Goal: Book appointment/travel/reservation

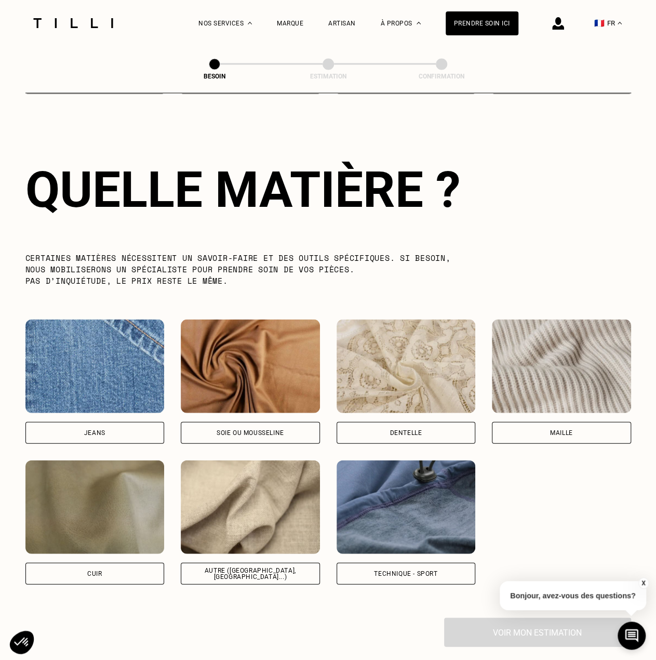
click at [157, 348] on img at bounding box center [94, 365] width 139 height 93
select select "FR"
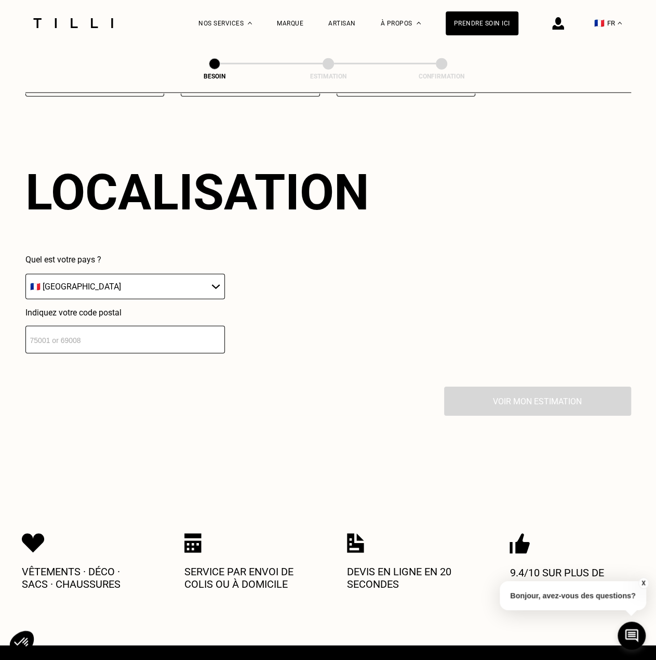
scroll to position [1395, 0]
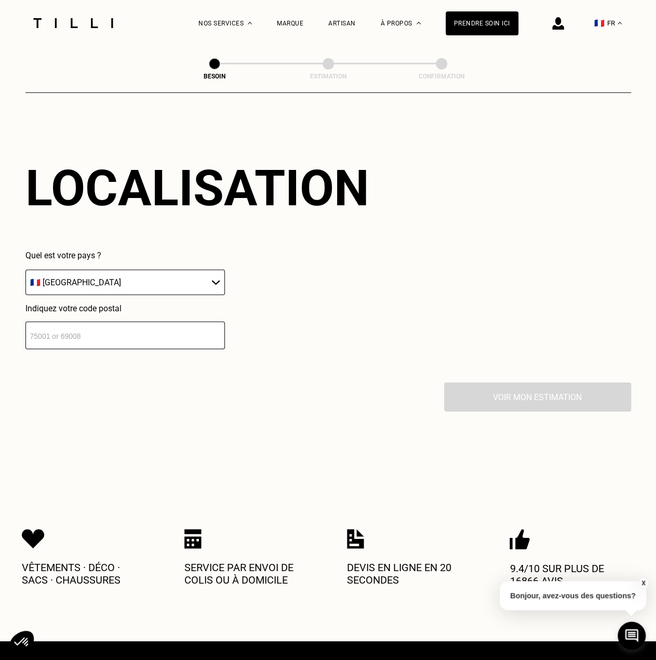
click at [105, 321] on input "number" at bounding box center [124, 335] width 199 height 28
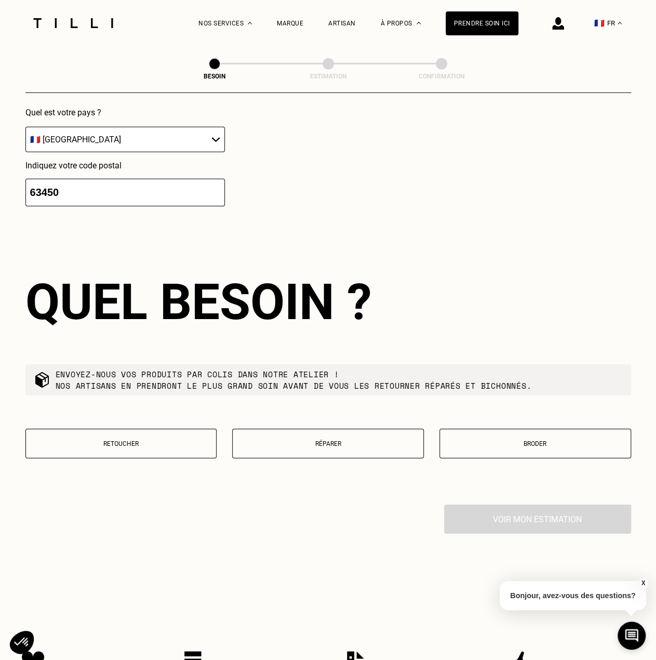
scroll to position [1652, 0]
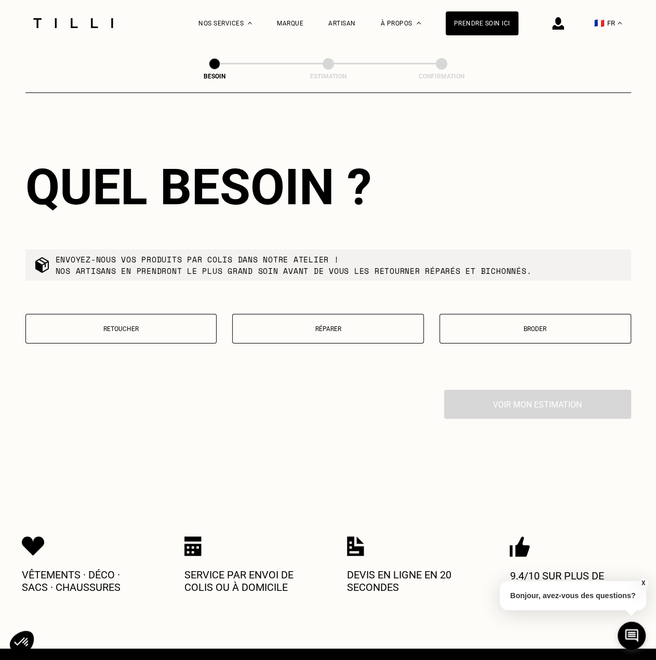
type input "63450"
click at [173, 325] on p "Retoucher" at bounding box center [121, 328] width 180 height 7
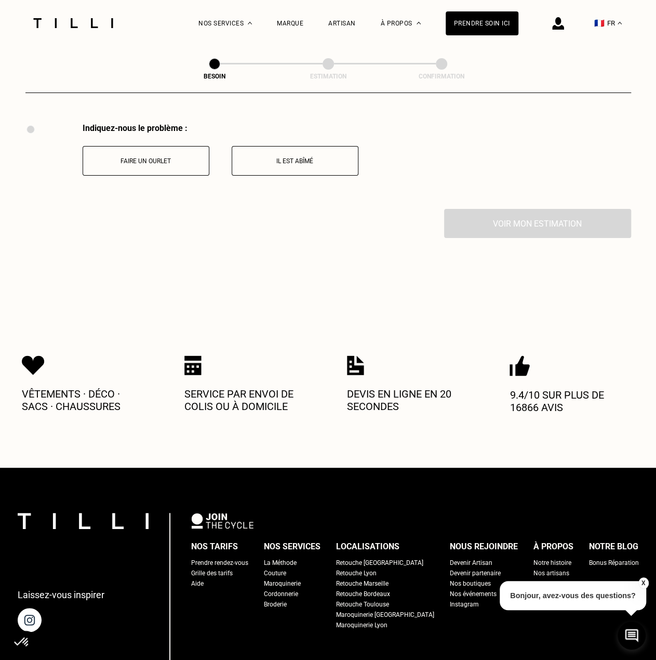
scroll to position [1919, 0]
click at [187, 160] on button "Faire un ourlet" at bounding box center [146, 160] width 127 height 30
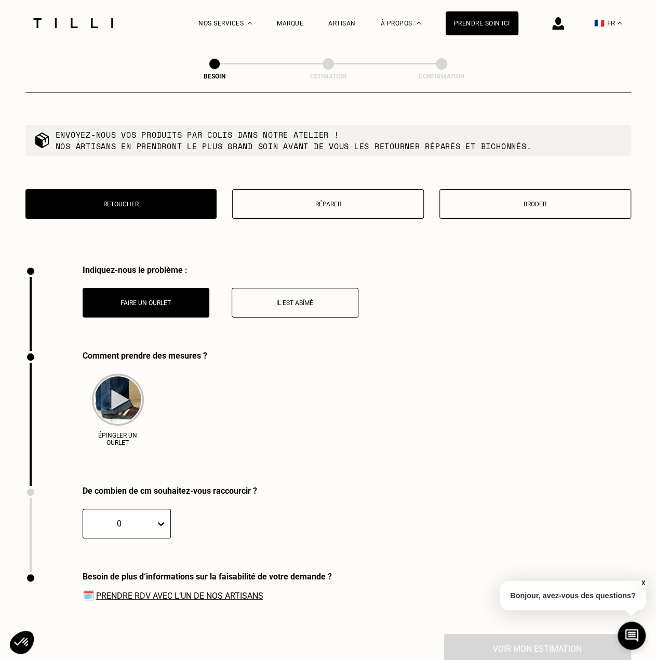
scroll to position [1693, 0]
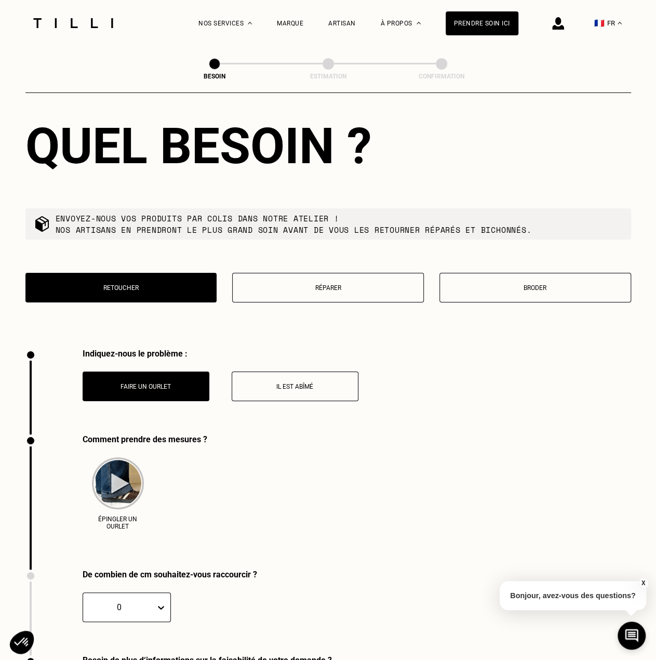
click at [391, 284] on p "Réparer" at bounding box center [328, 287] width 180 height 7
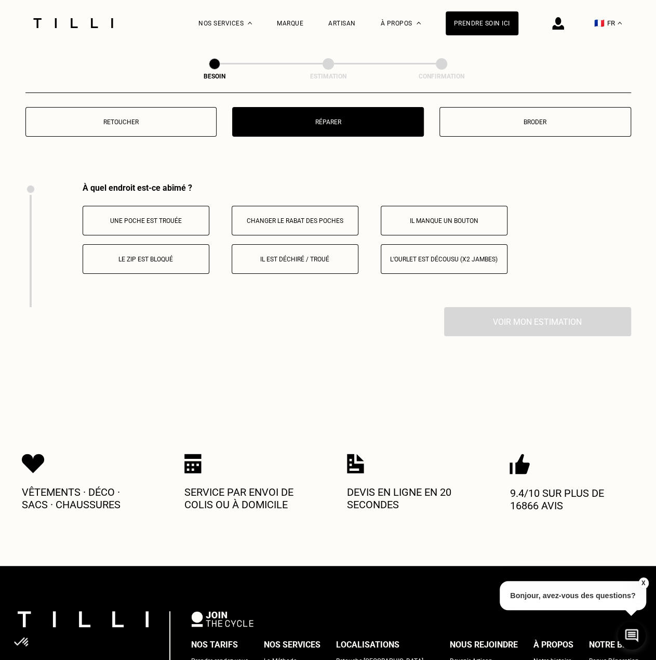
scroll to position [1815, 0]
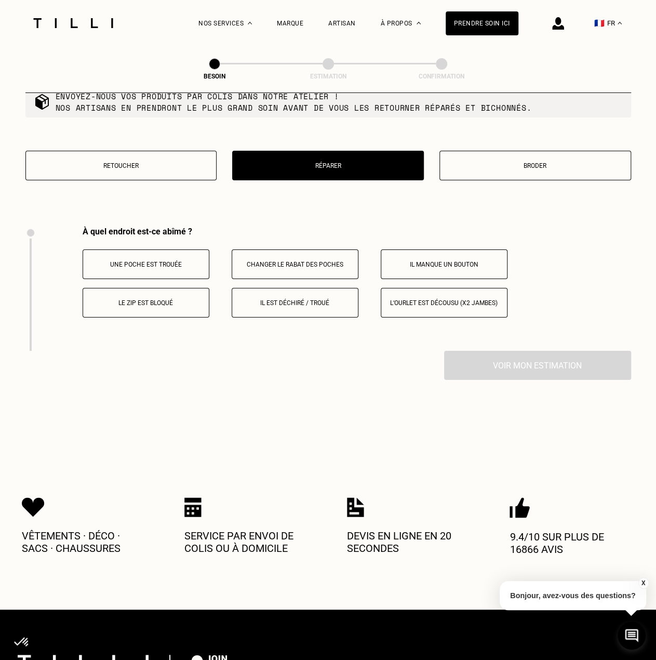
click at [143, 172] on button "Retoucher" at bounding box center [121, 166] width 192 height 30
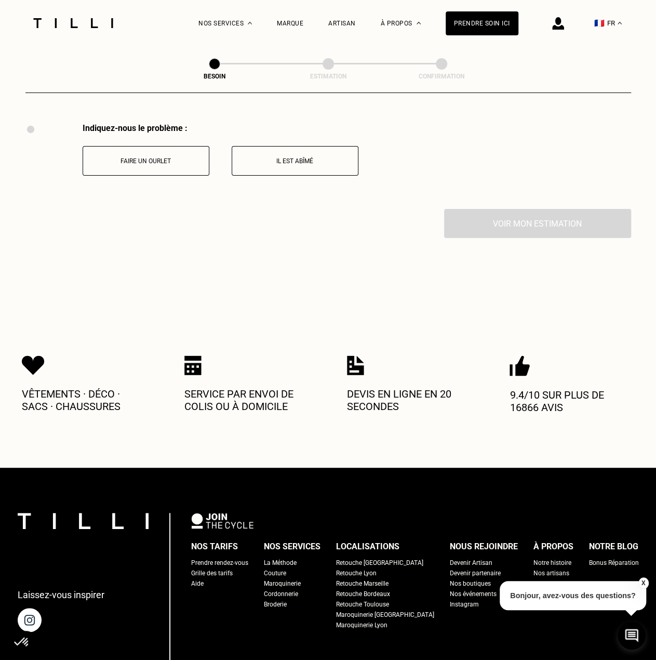
scroll to position [1919, 0]
click at [189, 157] on p "Faire un ourlet" at bounding box center [145, 160] width 115 height 7
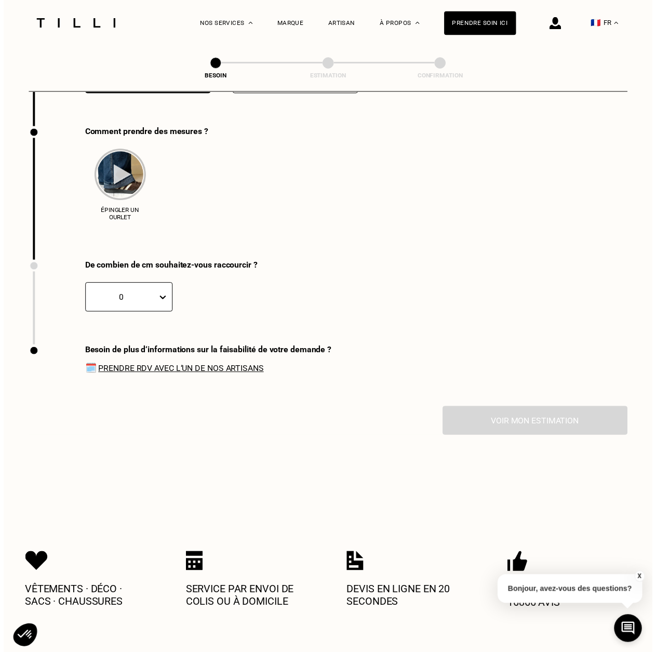
scroll to position [2005, 0]
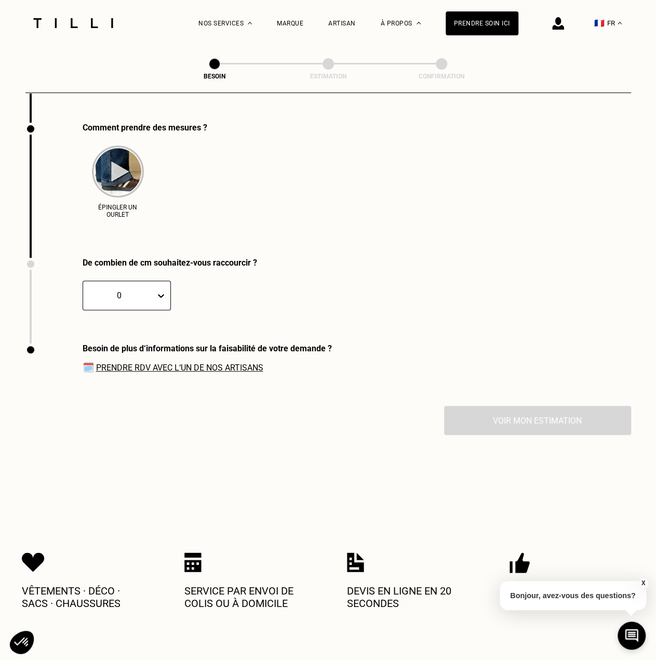
click at [158, 290] on icon at bounding box center [161, 295] width 10 height 10
click at [107, 358] on div "3" at bounding box center [103, 364] width 41 height 19
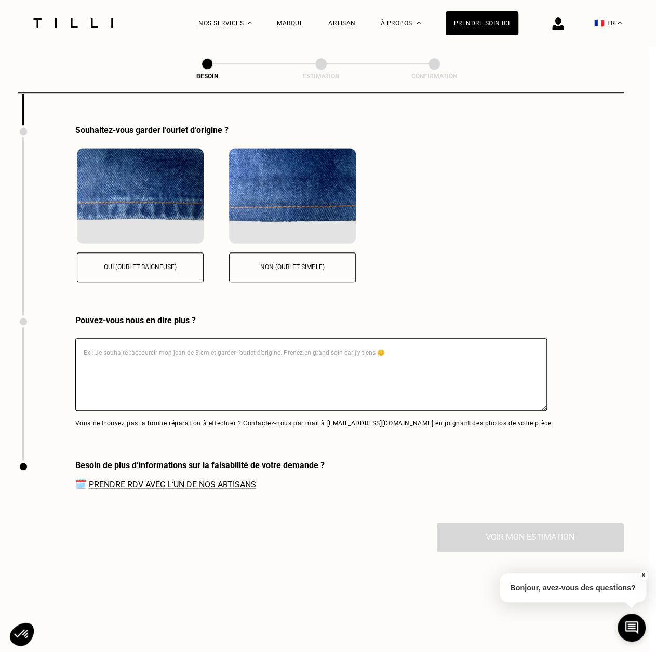
scroll to position [2227, 7]
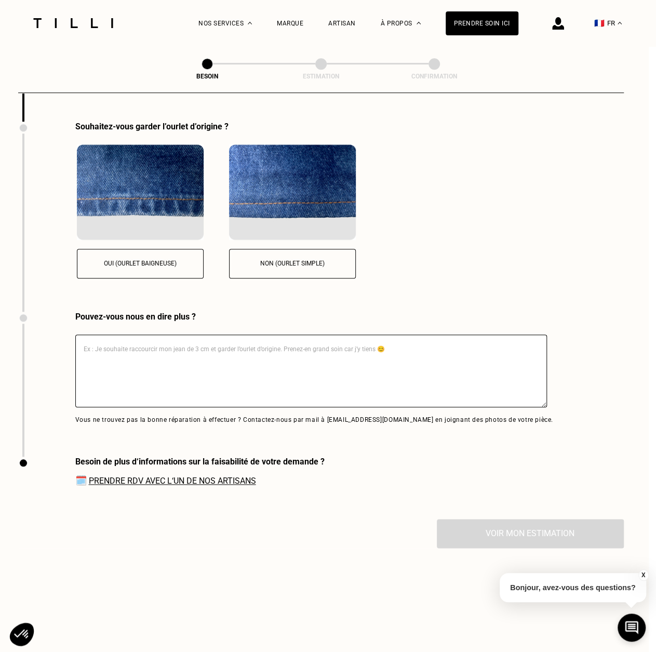
click at [157, 260] on p "Oui (ourlet baigneuse)" at bounding box center [140, 263] width 115 height 7
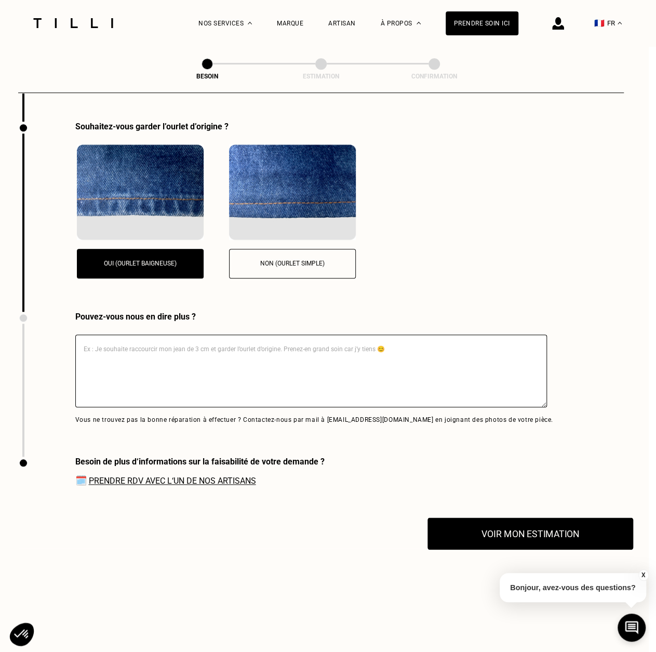
click at [469, 538] on button "Voir mon estimation" at bounding box center [530, 533] width 206 height 32
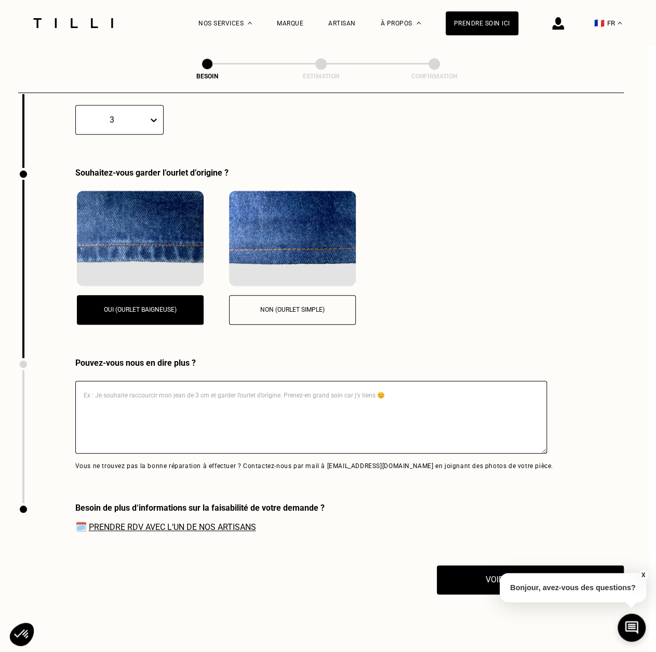
scroll to position [1967, 7]
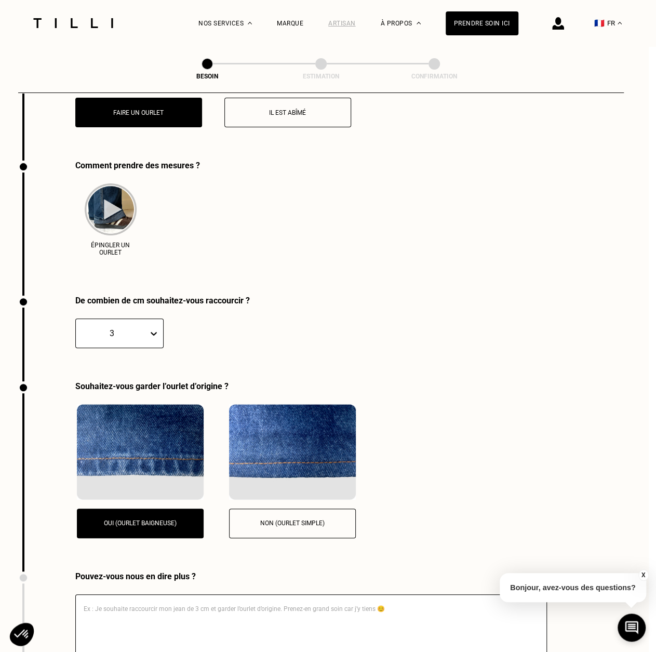
click at [345, 26] on div "Artisan" at bounding box center [342, 23] width 28 height 7
